Goal: Information Seeking & Learning: Find contact information

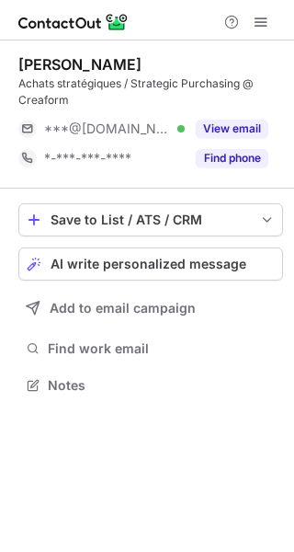
scroll to position [372, 294]
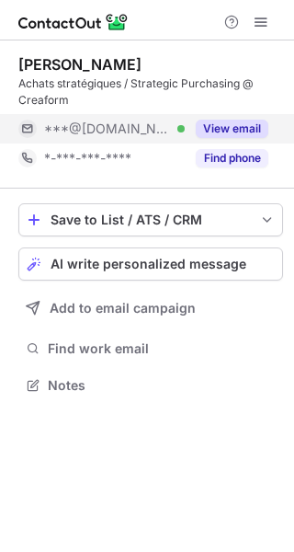
click at [236, 122] on button "View email" at bounding box center [232, 129] width 73 height 18
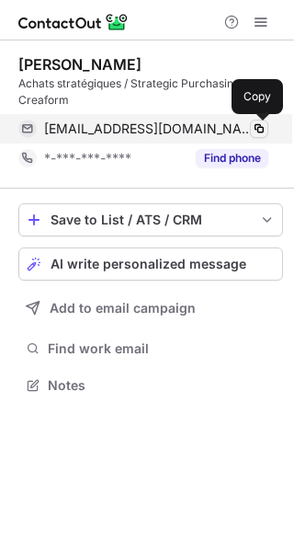
click at [255, 123] on span at bounding box center [259, 128] width 15 height 15
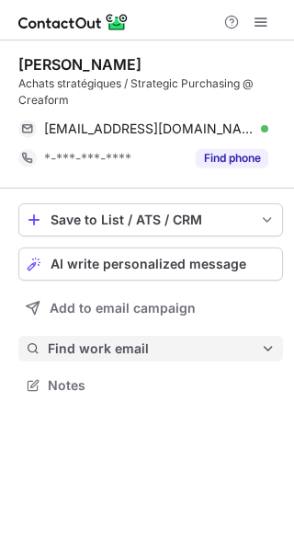
click at [136, 354] on span "Find work email" at bounding box center [154, 348] width 213 height 17
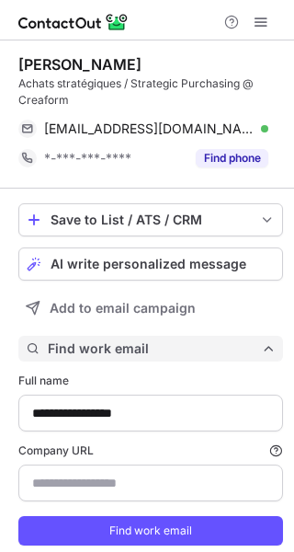
type input "**********"
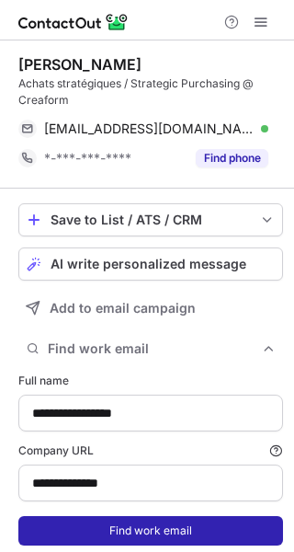
click at [132, 528] on button "Find work email" at bounding box center [150, 530] width 265 height 29
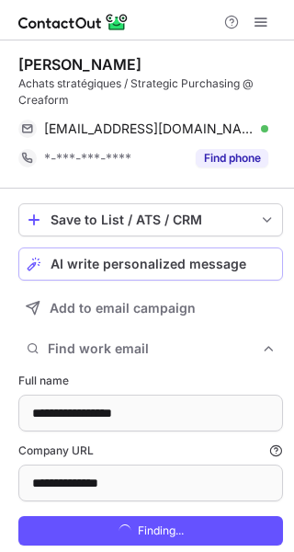
scroll to position [596, 282]
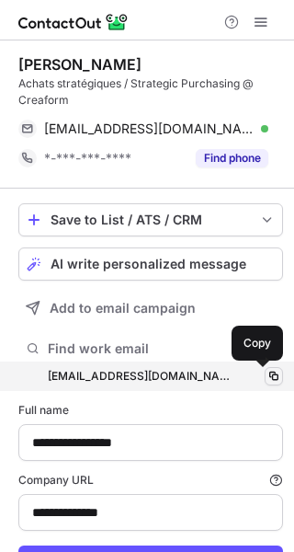
click at [267, 374] on span at bounding box center [274, 376] width 15 height 15
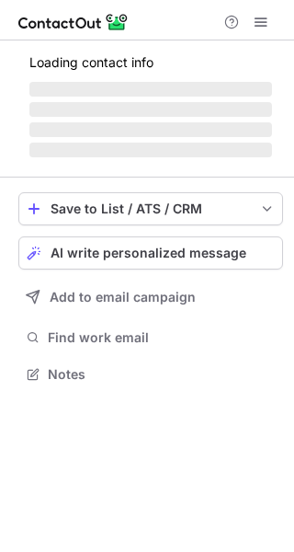
scroll to position [372, 294]
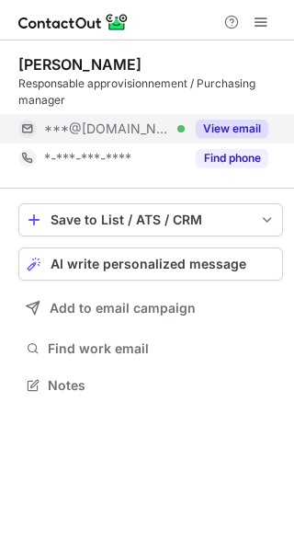
click at [242, 132] on button "View email" at bounding box center [232, 129] width 73 height 18
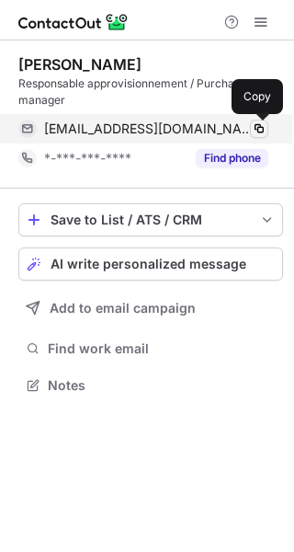
click at [259, 131] on span at bounding box center [259, 128] width 15 height 15
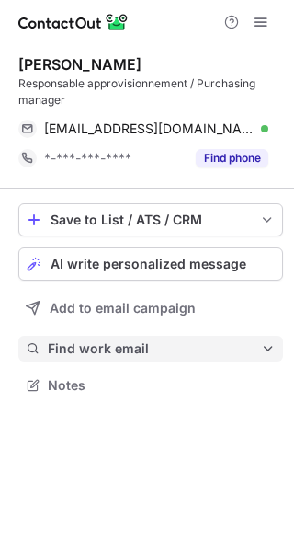
click at [125, 351] on span "Find work email" at bounding box center [154, 348] width 213 height 17
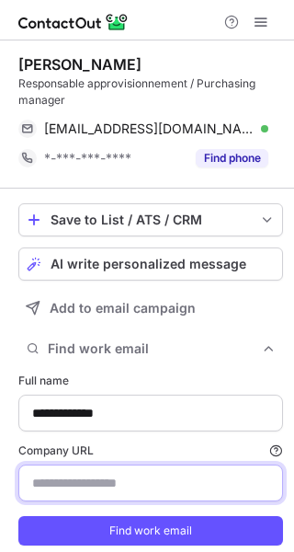
click at [92, 483] on input "Company URL Finding work email will consume 1 credit if a match is found." at bounding box center [150, 483] width 265 height 37
paste input "**********"
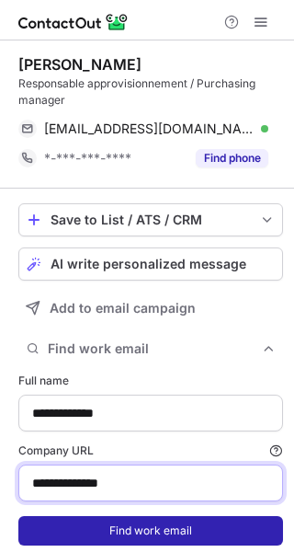
type input "**********"
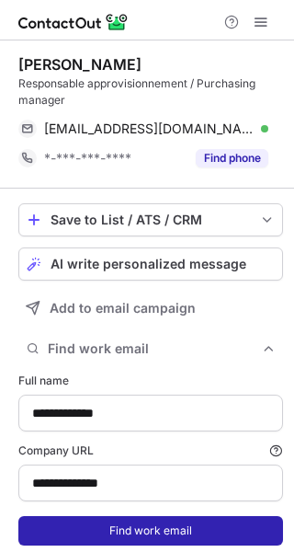
click at [170, 532] on button "Find work email" at bounding box center [150, 530] width 265 height 29
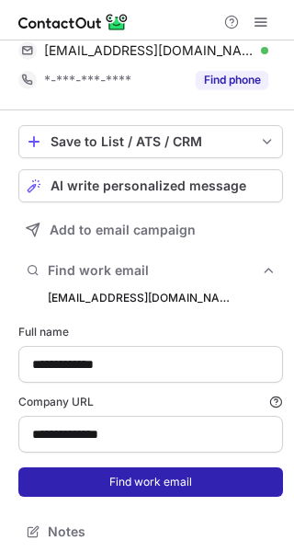
scroll to position [85, 0]
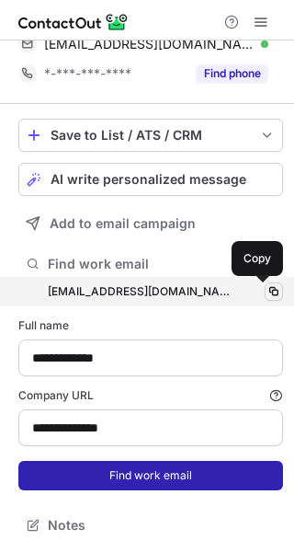
click at [267, 287] on span at bounding box center [274, 291] width 15 height 15
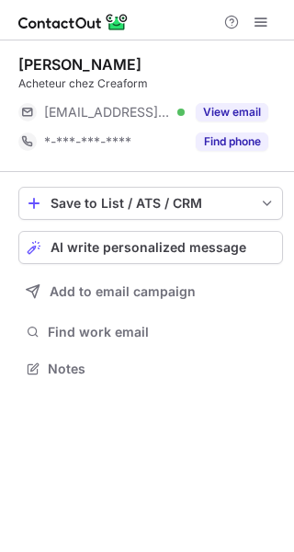
scroll to position [8, 9]
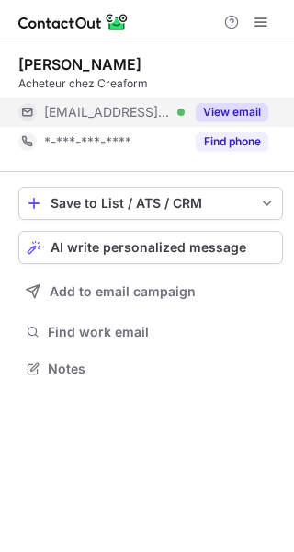
click at [225, 111] on button "View email" at bounding box center [232, 112] width 73 height 18
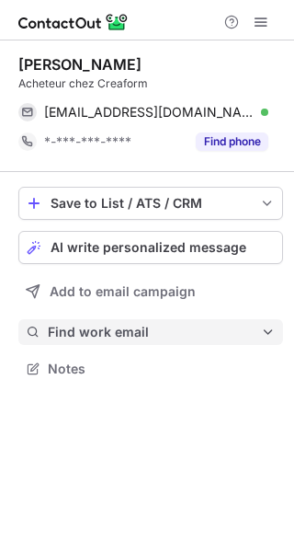
click at [155, 328] on span "Find work email" at bounding box center [154, 332] width 213 height 17
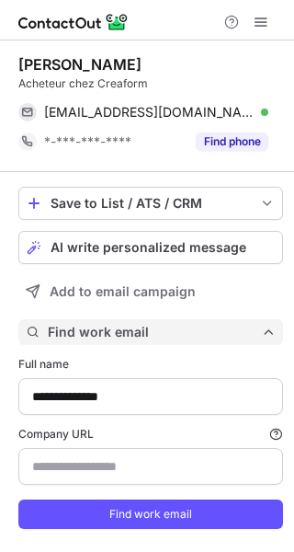
scroll to position [550, 282]
type input "**********"
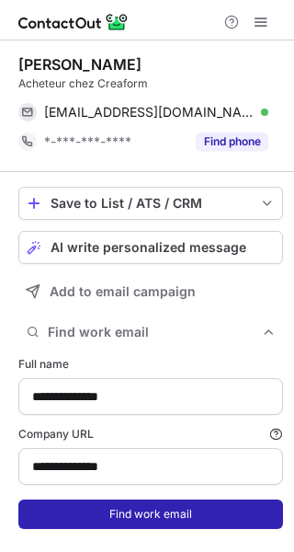
click at [152, 511] on button "Find work email" at bounding box center [150, 514] width 265 height 29
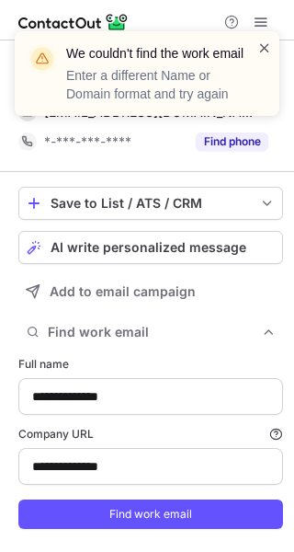
click at [267, 42] on span at bounding box center [265, 48] width 15 height 18
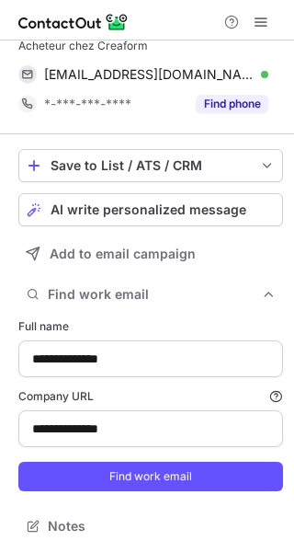
scroll to position [40, 0]
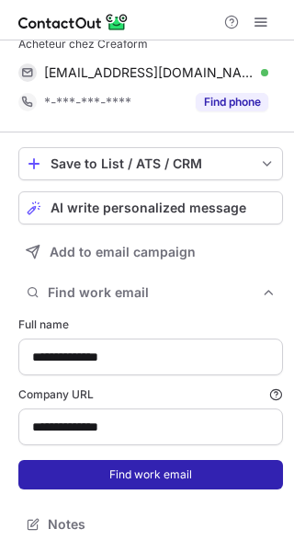
click at [166, 475] on button "Find work email" at bounding box center [150, 474] width 265 height 29
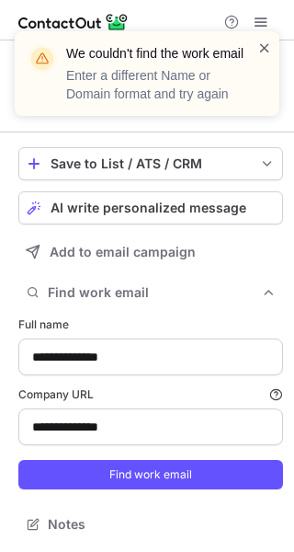
click at [264, 48] on span at bounding box center [265, 48] width 15 height 18
